Goal: Transaction & Acquisition: Purchase product/service

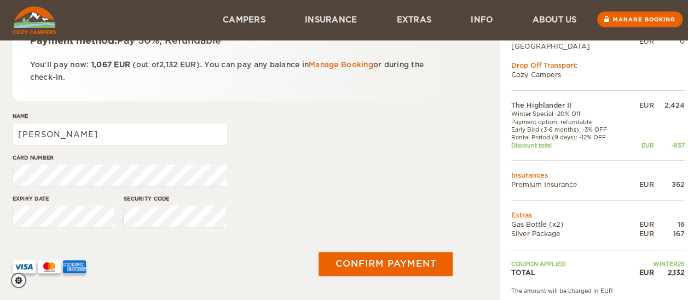
scroll to position [219, 0]
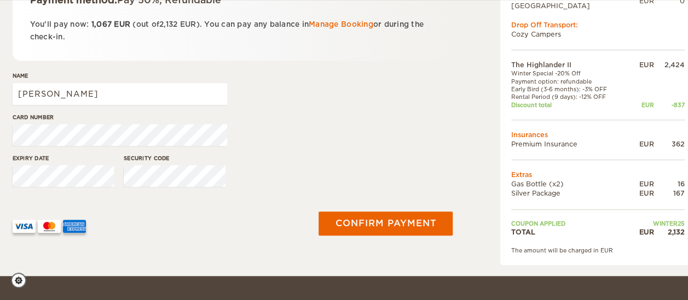
click at [26, 228] on img at bounding box center [24, 226] width 23 height 13
click at [46, 226] on img at bounding box center [49, 226] width 23 height 13
click at [66, 226] on img at bounding box center [74, 226] width 23 height 13
click at [171, 100] on input "HARLEY GOMES BORGES" at bounding box center [120, 94] width 214 height 22
click at [265, 124] on div "Card number" at bounding box center [233, 133] width 440 height 41
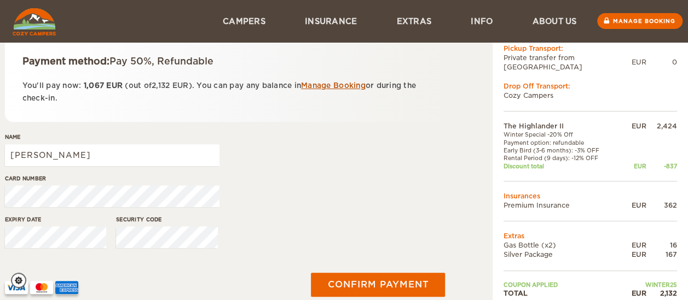
scroll to position [151, 8]
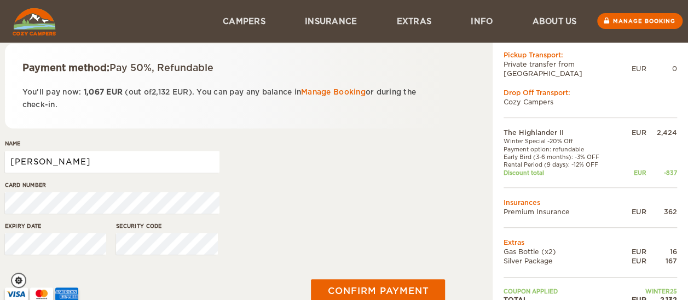
click at [107, 153] on input "Harley Gomes" at bounding box center [112, 162] width 214 height 22
type input "Harley Gomes Borges"
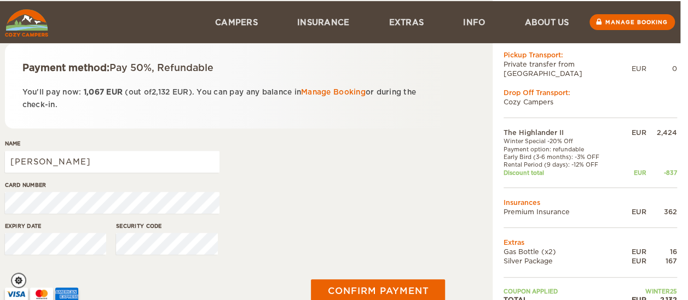
scroll to position [206, 8]
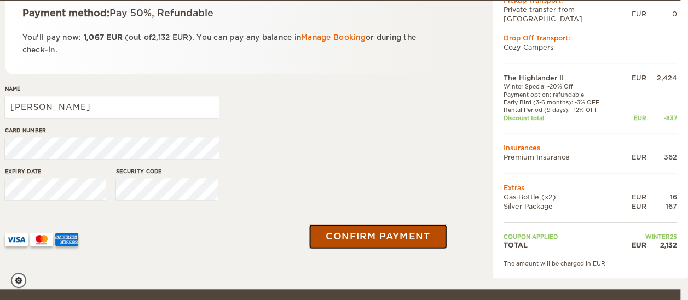
click at [383, 237] on button "Confirm payment" at bounding box center [378, 237] width 138 height 25
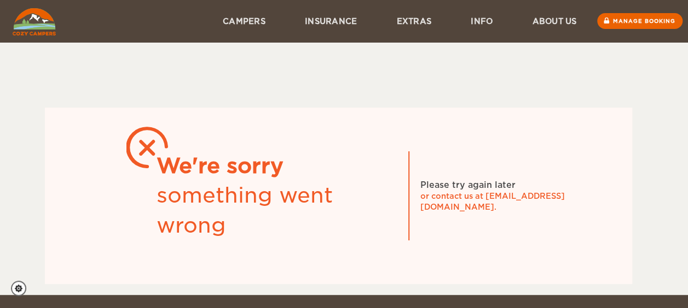
click at [330, 179] on div "We're sorry" at bounding box center [276, 167] width 241 height 30
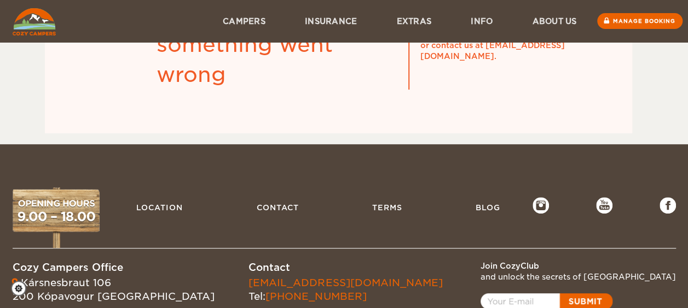
scroll to position [3, 0]
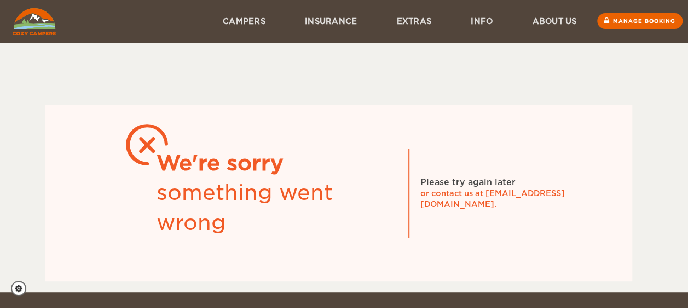
click at [28, 19] on img at bounding box center [34, 21] width 43 height 27
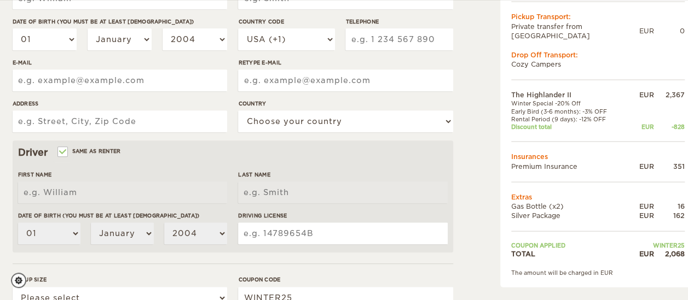
scroll to position [55, 0]
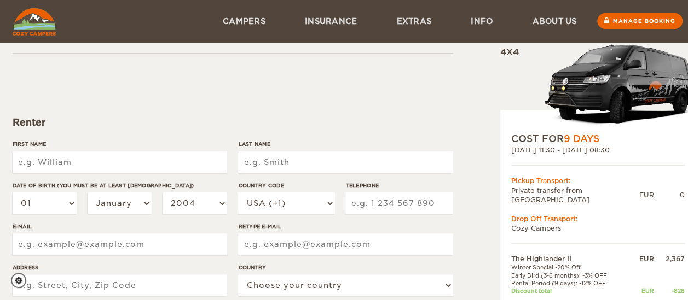
click at [86, 177] on div "First Name" at bounding box center [120, 160] width 214 height 41
click at [87, 165] on input "First Name" at bounding box center [120, 163] width 214 height 22
type input "[PERSON_NAME]"
type input "Borges"
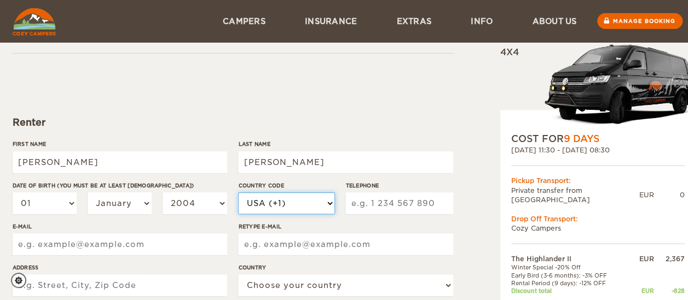
select select "55"
type input "31999243980"
type input "harleygomes.borges@abbott.com"
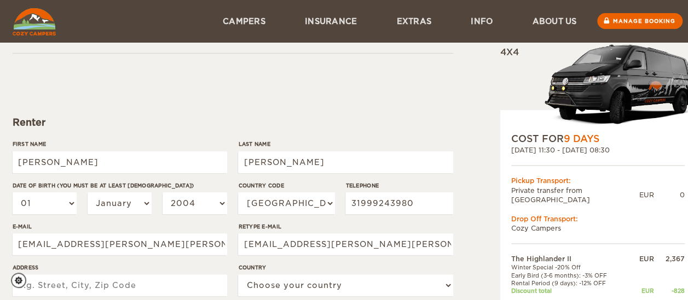
type input "zilah correia de araujo 461 ap 106"
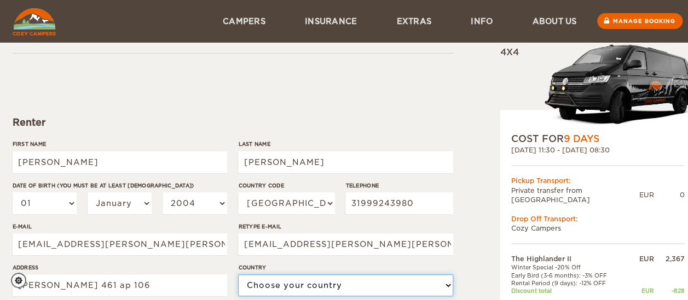
select select "29"
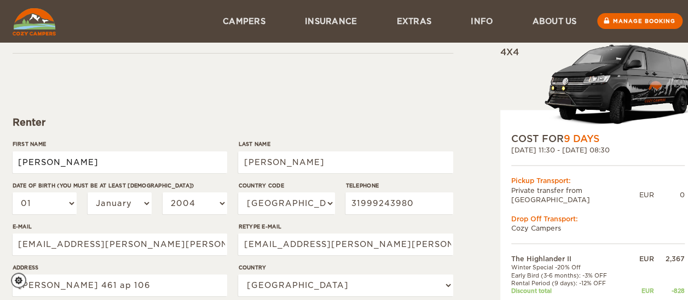
type input "[PERSON_NAME]"
type input "Borges"
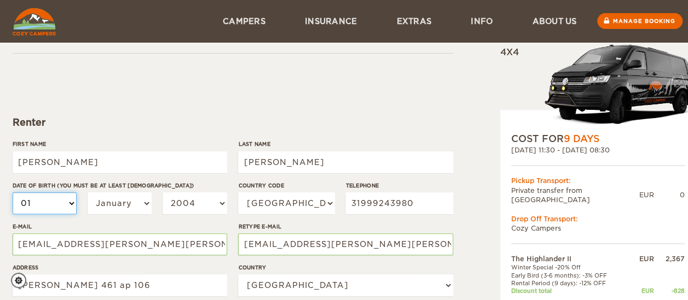
click at [53, 203] on select "01 02 03 04 05 06 07 08 09 10 11 12 13 14 15 16 17 18 19 20 21 22 23 24 25 26 2…" at bounding box center [45, 204] width 65 height 22
select select "13"
click at [13, 193] on select "01 02 03 04 05 06 07 08 09 10 11 12 13 14 15 16 17 18 19 20 21 22 23 24 25 26 2…" at bounding box center [45, 204] width 65 height 22
select select "13"
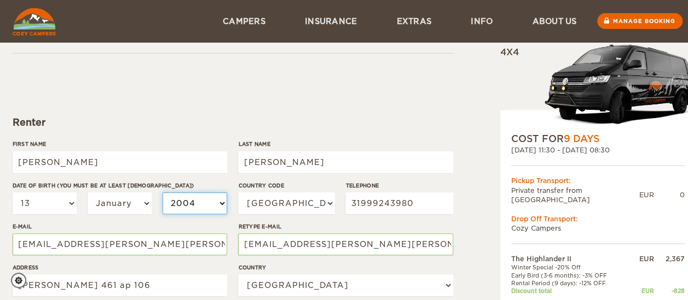
click at [189, 199] on select "2004 2003 2002 2001 2000 1999 1998 1997 1996 1995 1994 1993 1992 1991 1990 1989…" at bounding box center [194, 204] width 65 height 22
select select "1978"
click at [162, 193] on select "2004 2003 2002 2001 2000 1999 1998 1997 1996 1995 1994 1993 1992 1991 1990 1989…" at bounding box center [194, 204] width 65 height 22
select select "1978"
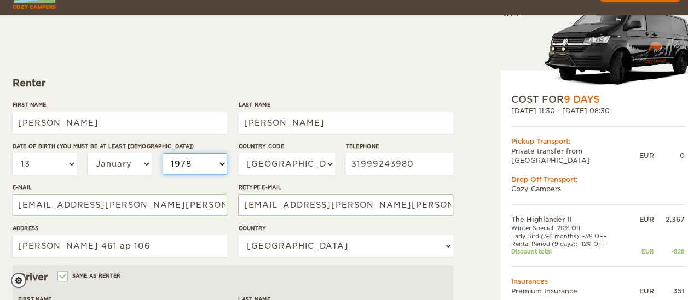
scroll to position [109, 0]
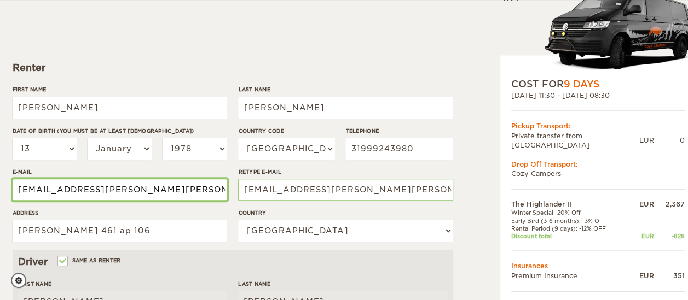
click at [182, 187] on input "harleygomes.borges@abbott.com" at bounding box center [120, 190] width 214 height 22
drag, startPoint x: 193, startPoint y: 186, endPoint x: -2, endPoint y: 179, distance: 195.4
click at [0, 179] on html "WINTER SPECIAL Up to 50% OFF winter rentals Limited Cars Available Skip to cont…" at bounding box center [344, 246] width 688 height 711
type input "harleyborges@icloud.com"
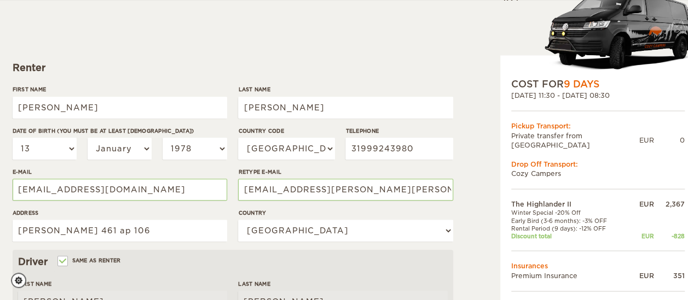
type input "02471715449"
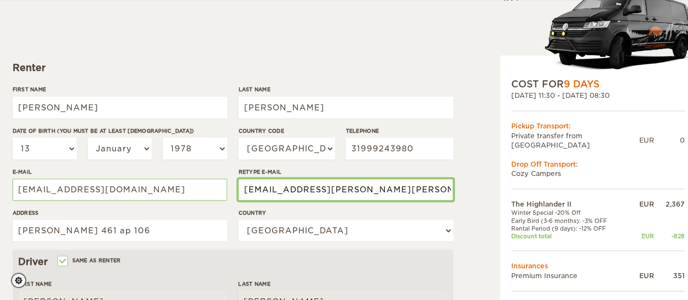
click at [422, 188] on input "harleygomes.borges@abbott.com" at bounding box center [345, 190] width 214 height 22
drag, startPoint x: 422, startPoint y: 191, endPoint x: 232, endPoint y: 197, distance: 190.4
click at [232, 197] on div "First Name Harley Gomes Last Name Borges Date of birth (You must be at least 20…" at bounding box center [233, 167] width 440 height 165
type input "harleyborges@icloud.com"
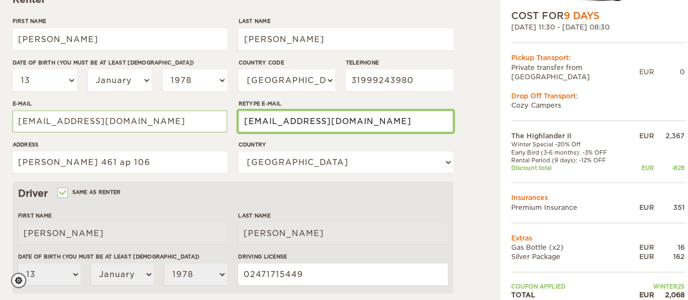
scroll to position [219, 0]
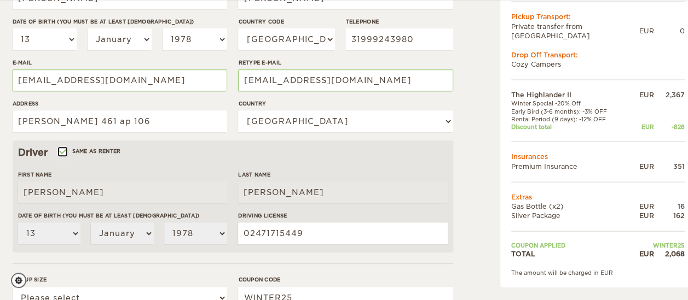
click at [66, 149] on input "Same as renter" at bounding box center [62, 152] width 7 height 7
checkbox input "false"
select select
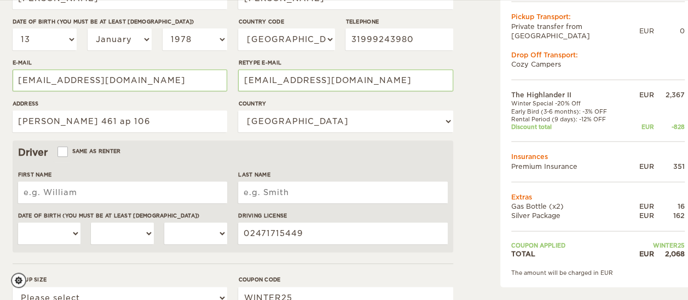
click at [108, 195] on input "First Name" at bounding box center [122, 193] width 209 height 22
type input "William"
type input "Monico"
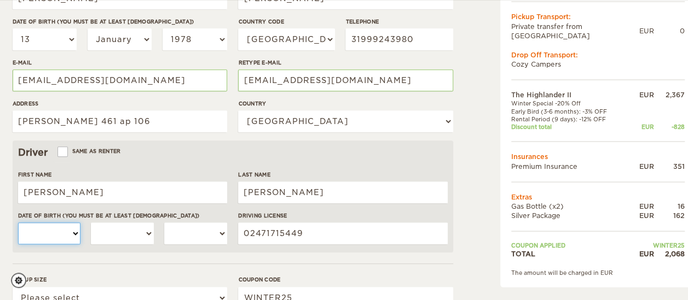
select select "09"
select select "02"
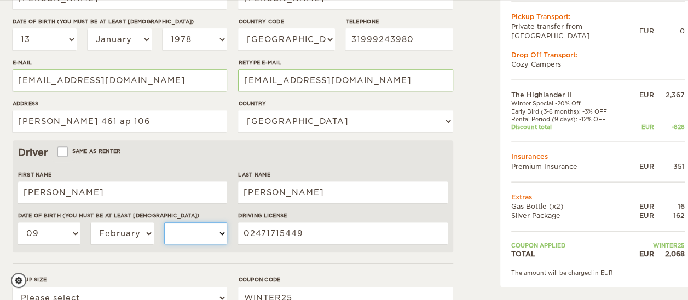
select select "1966"
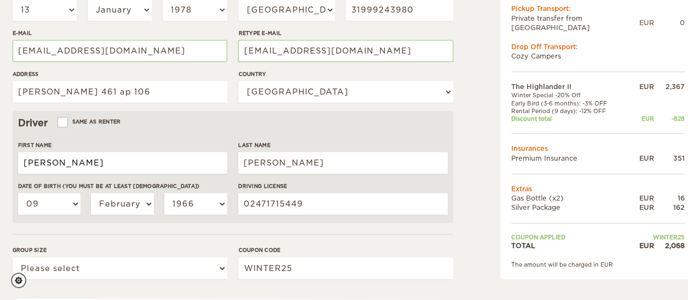
scroll to position [273, 0]
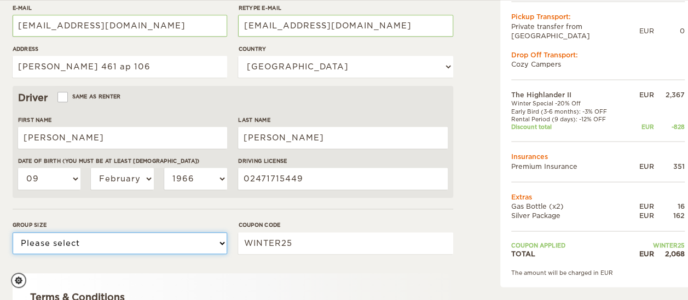
click at [133, 237] on select "Please select 1 2" at bounding box center [120, 243] width 214 height 22
select select "2"
click at [13, 232] on select "Please select 1 2" at bounding box center [120, 243] width 214 height 22
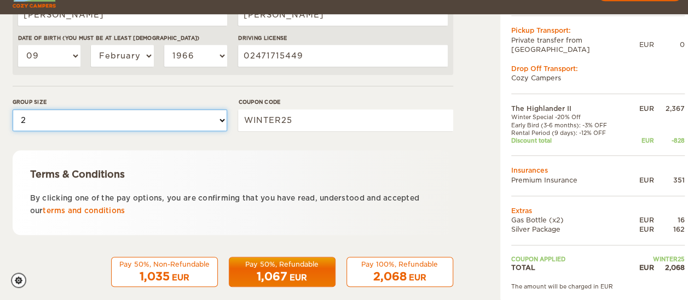
scroll to position [410, 0]
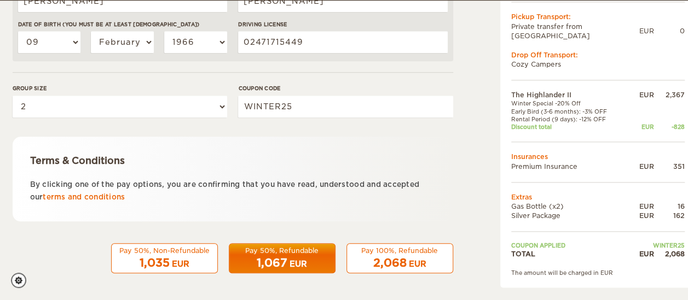
click at [284, 255] on div "1,067 EUR" at bounding box center [282, 263] width 92 height 16
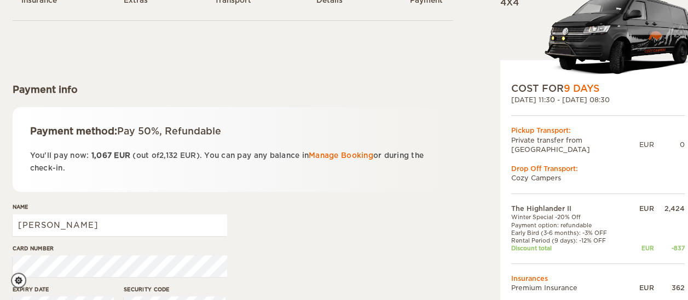
scroll to position [164, 0]
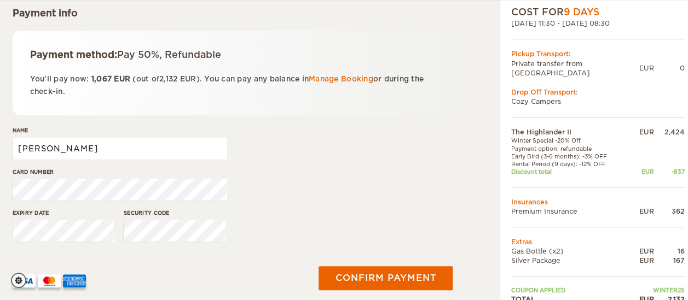
click at [111, 150] on input "[PERSON_NAME]" at bounding box center [120, 149] width 214 height 22
type input "Harley Gomes Borges"
click at [270, 171] on div "Card number" at bounding box center [233, 188] width 440 height 41
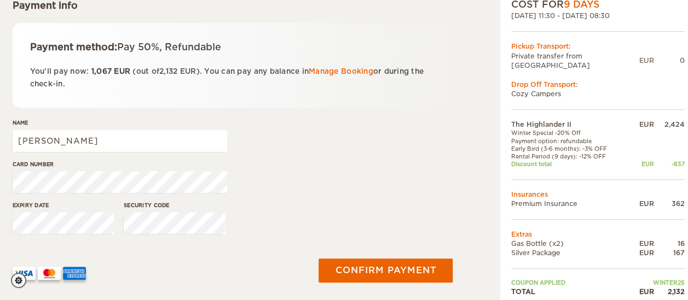
scroll to position [219, 0]
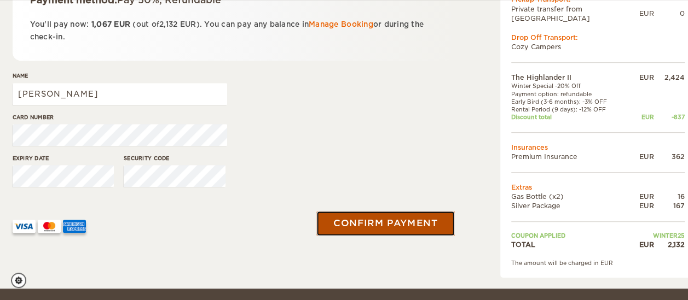
click at [392, 220] on button "Confirm payment" at bounding box center [386, 224] width 138 height 25
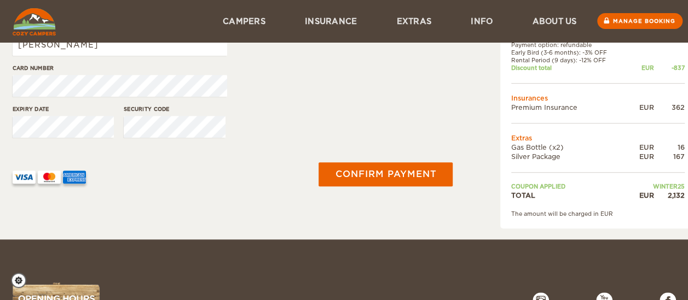
scroll to position [151, 0]
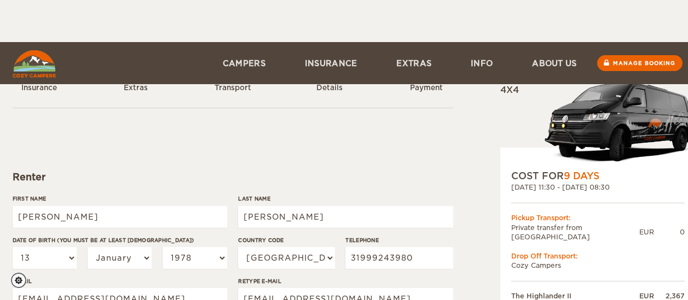
select select "13"
select select "1978"
select select "55"
select select "29"
select select "2"
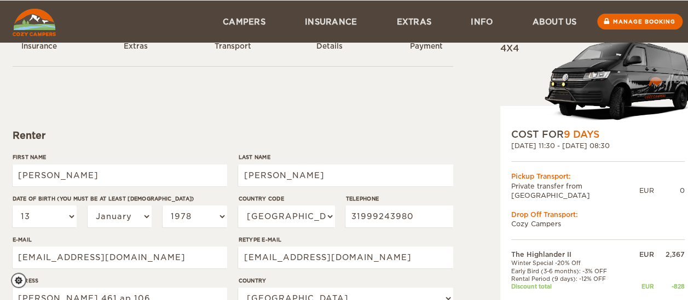
scroll to position [260, 0]
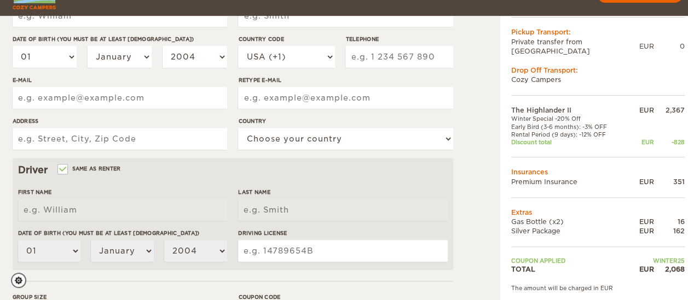
scroll to position [219, 0]
